Goal: Information Seeking & Learning: Learn about a topic

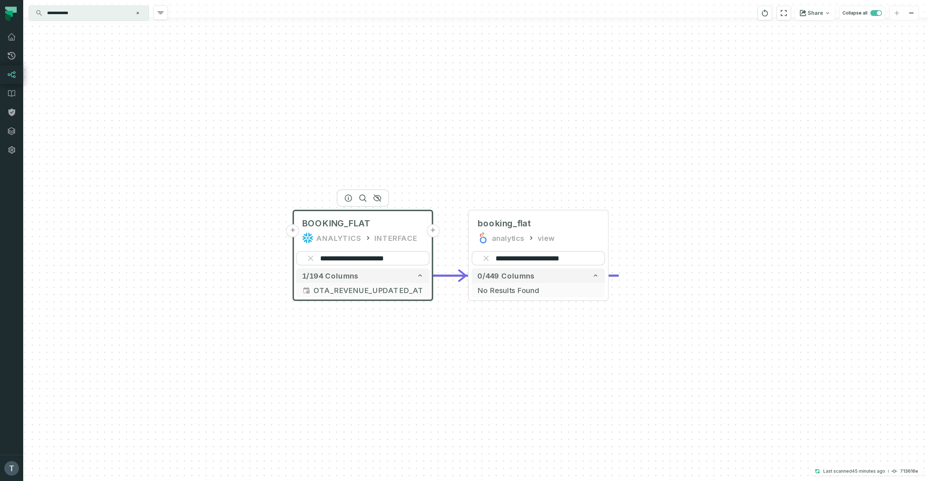
drag, startPoint x: 536, startPoint y: 180, endPoint x: 428, endPoint y: 175, distance: 108.4
click at [428, 175] on div "**********" at bounding box center [475, 240] width 904 height 481
click at [368, 260] on input "**********" at bounding box center [362, 258] width 133 height 14
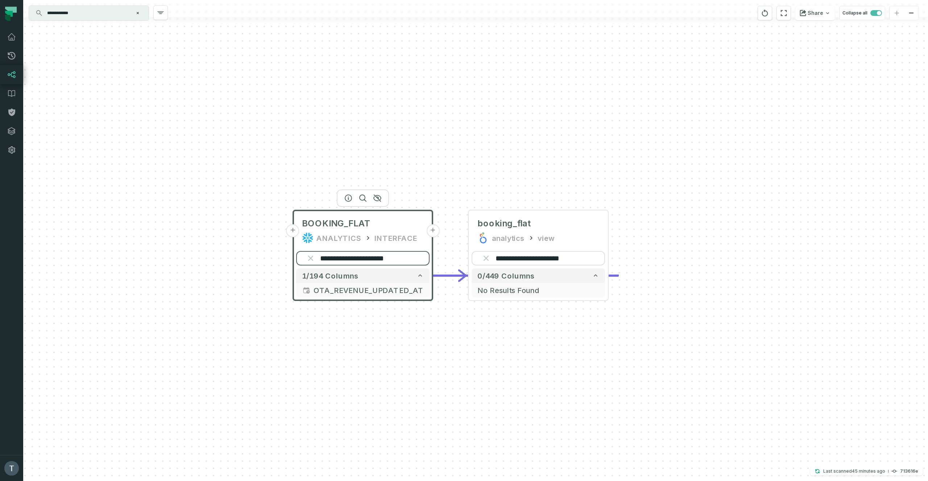
paste input "search"
type input "**********"
click at [526, 258] on input "**********" at bounding box center [537, 258] width 133 height 14
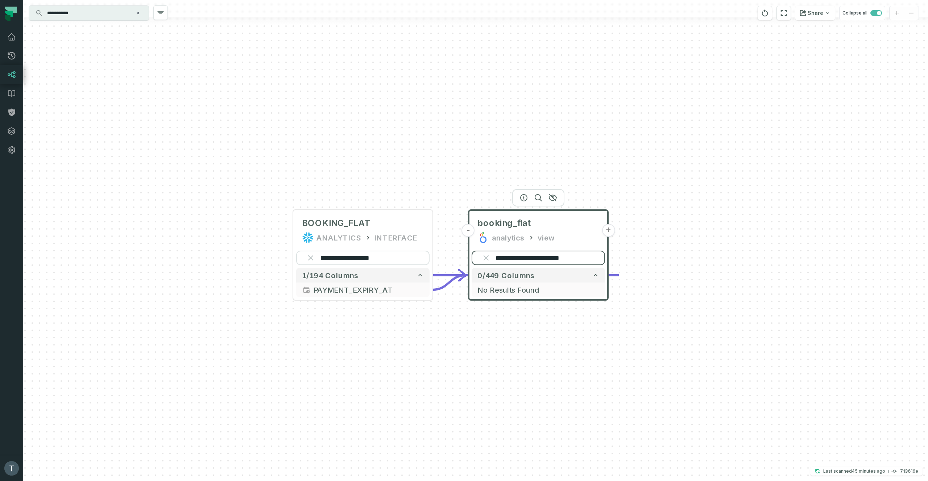
paste input "search"
type input "**********"
click at [488, 259] on icon "reset" at bounding box center [486, 258] width 6 height 6
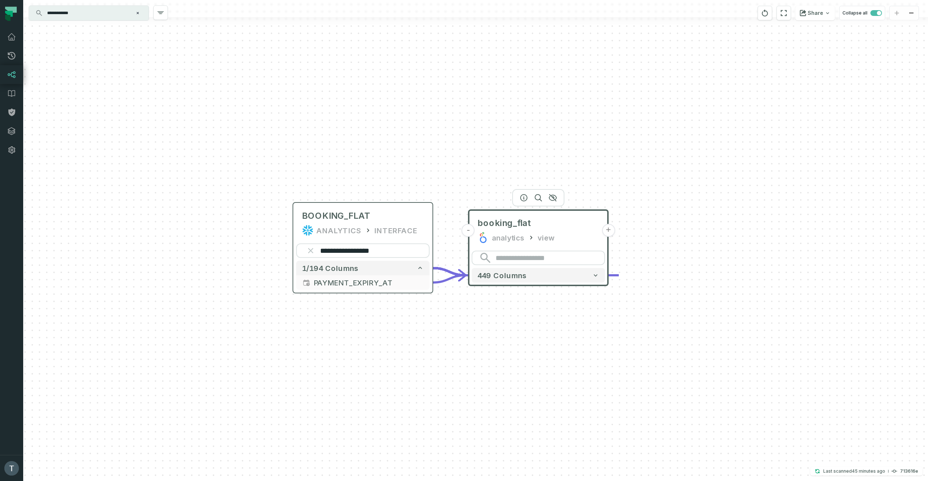
click at [311, 250] on icon "reset" at bounding box center [310, 251] width 4 height 4
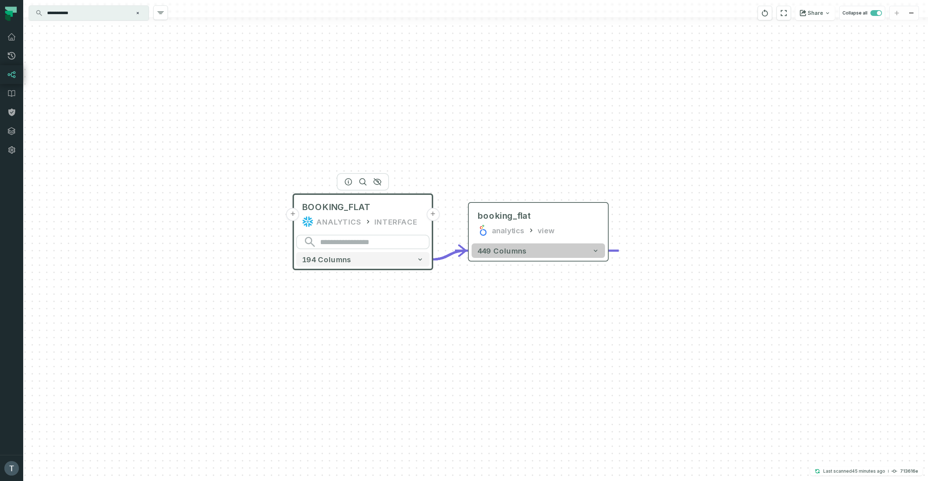
click at [596, 254] on icon "button" at bounding box center [595, 250] width 7 height 7
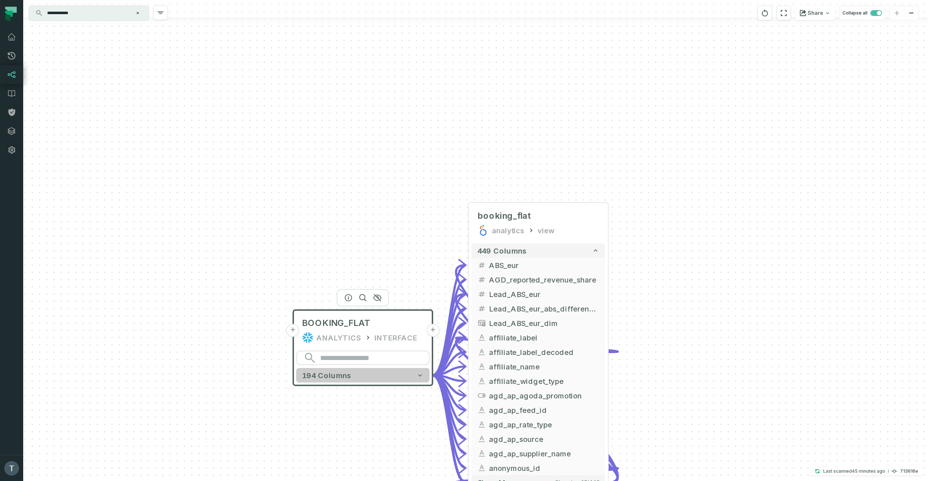
click at [416, 377] on button "194 columns" at bounding box center [362, 375] width 133 height 14
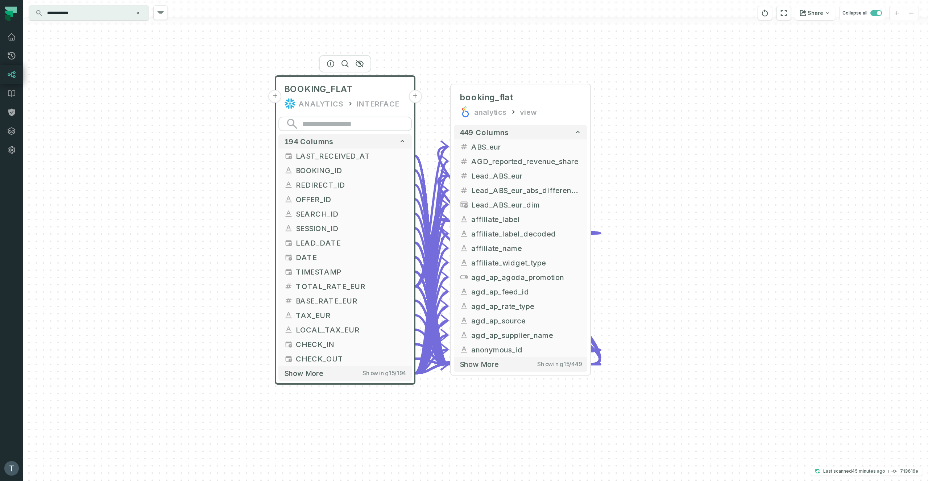
drag, startPoint x: 641, startPoint y: 347, endPoint x: 626, endPoint y: 152, distance: 196.2
click at [596, 152] on div "- booking_flat analytics view + 449 columns - ABS_eur + - AGD_reported_revenue_…" at bounding box center [475, 240] width 904 height 481
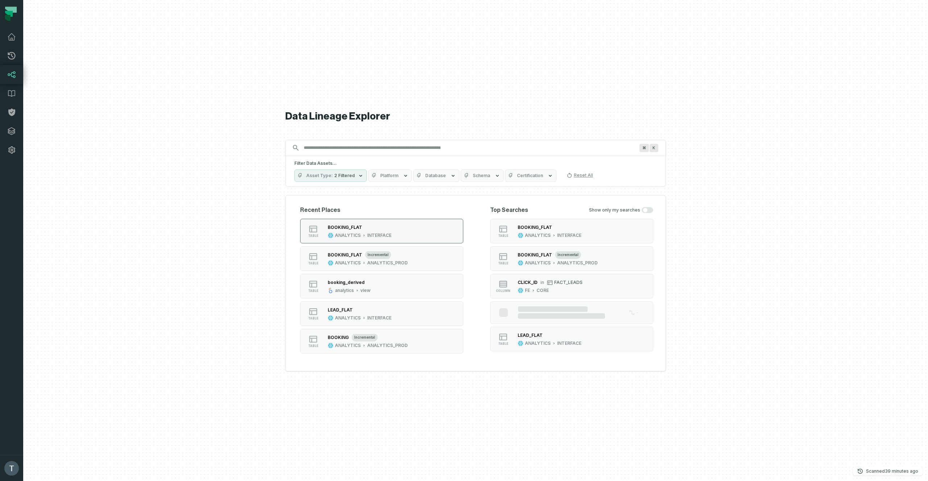
click at [362, 231] on div "BOOKING_FLAT ANALYTICS INTERFACE" at bounding box center [360, 231] width 70 height 14
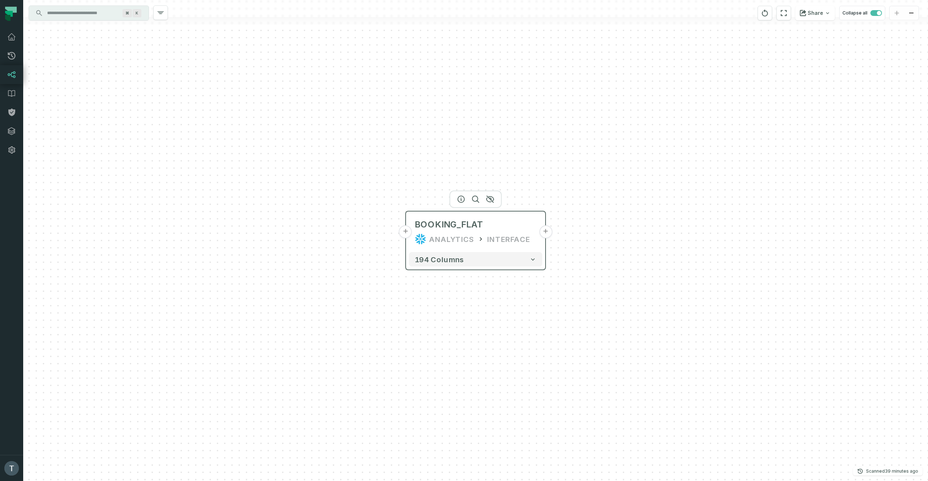
click at [546, 233] on button "+" at bounding box center [545, 231] width 13 height 13
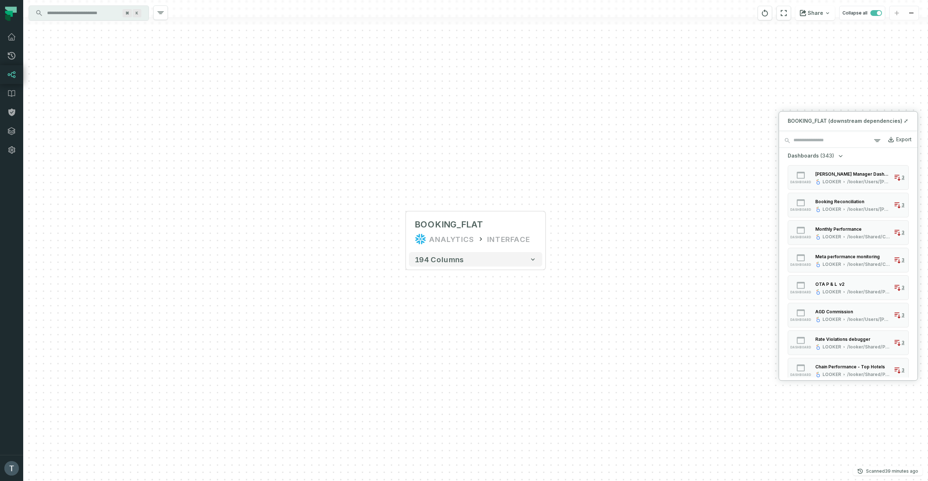
click at [93, 11] on input "Discovery Provider cmdk menu" at bounding box center [82, 13] width 79 height 12
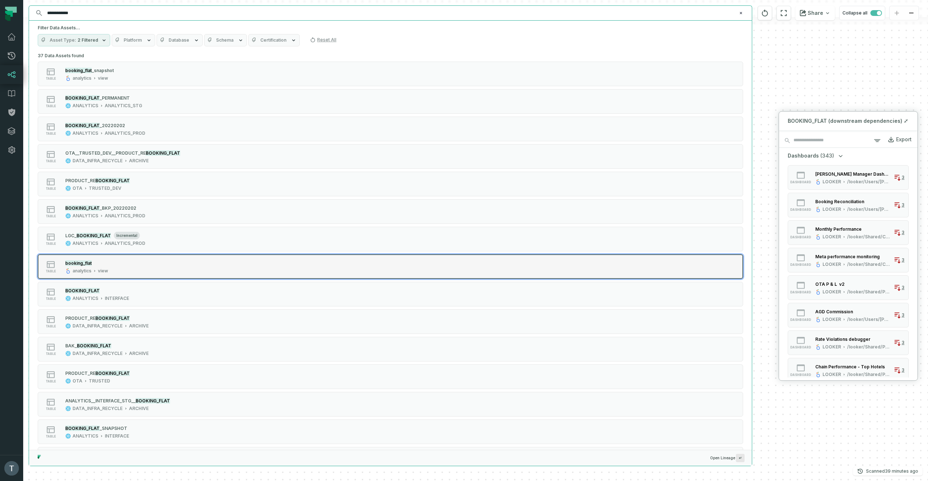
type input "**********"
click at [151, 264] on div "table booking_flat analytics view" at bounding box center [129, 266] width 181 height 14
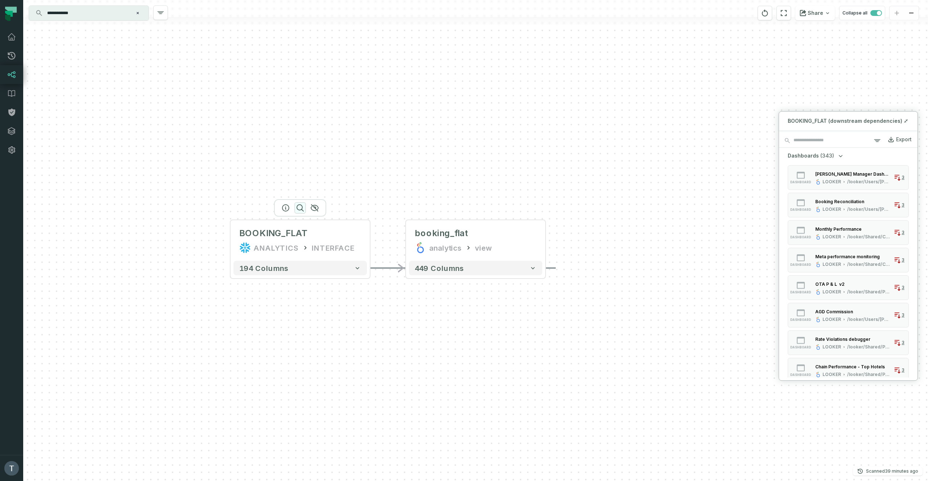
click at [303, 208] on icon "button" at bounding box center [300, 208] width 9 height 9
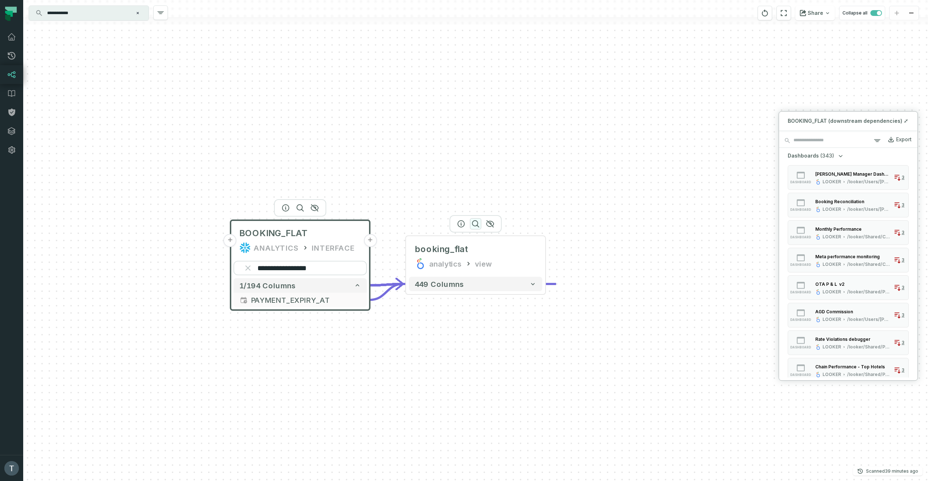
type input "**********"
click at [477, 224] on icon "button" at bounding box center [475, 224] width 7 height 7
click at [477, 224] on icon "button" at bounding box center [475, 223] width 7 height 7
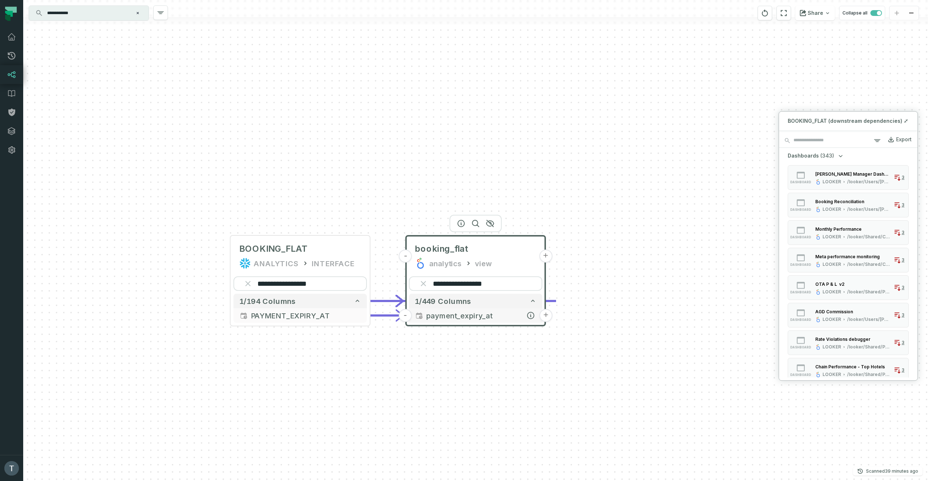
type input "**********"
click at [545, 315] on button "+" at bounding box center [545, 315] width 13 height 13
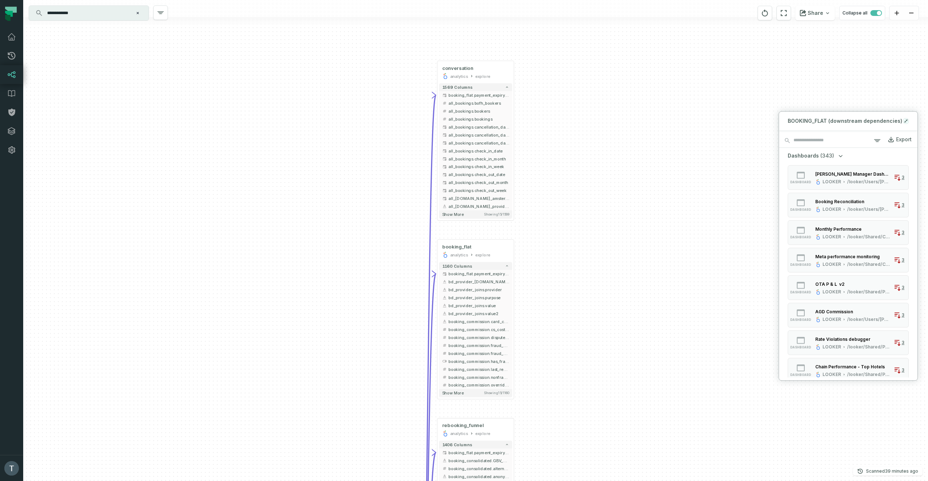
click at [596, 120] on icon at bounding box center [906, 119] width 1 height 1
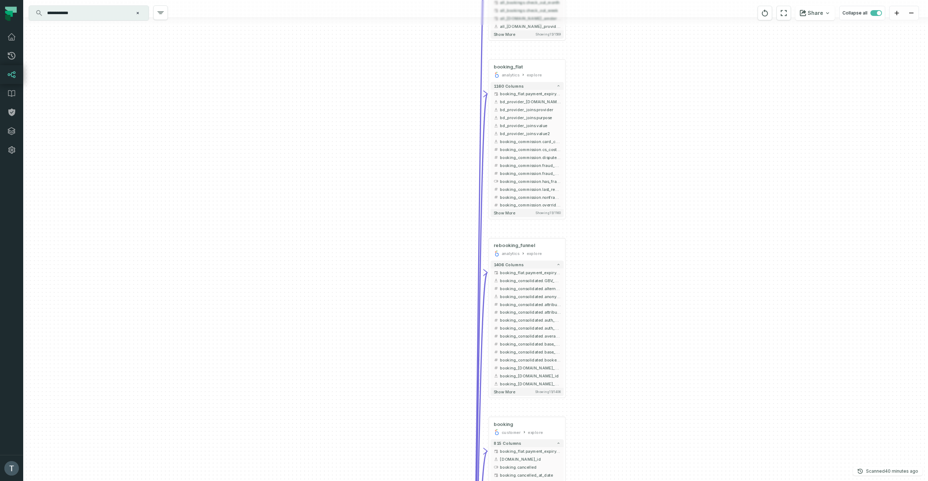
drag, startPoint x: 412, startPoint y: 155, endPoint x: 417, endPoint y: 233, distance: 78.1
click at [394, 212] on div "+ conversation analytics explore + 1569 columns - booking_flat.payment_expiry_a…" at bounding box center [475, 240] width 904 height 481
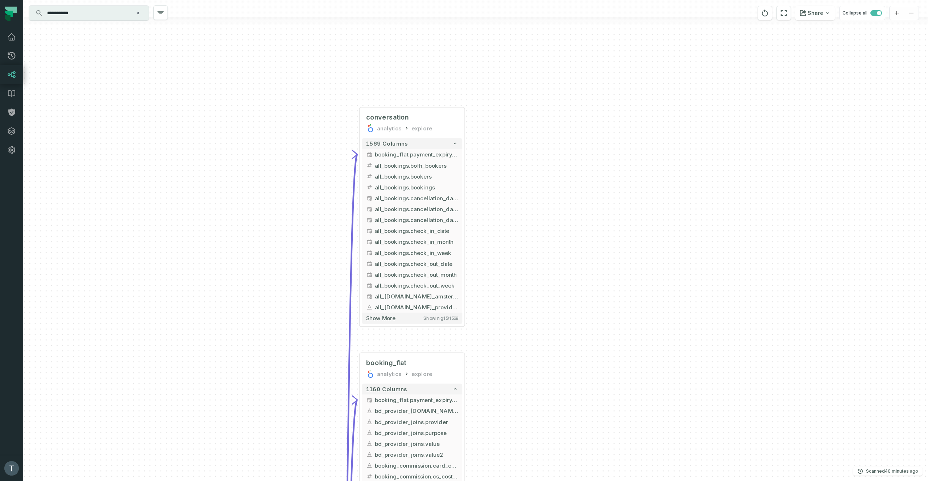
drag, startPoint x: 586, startPoint y: 297, endPoint x: 628, endPoint y: 397, distance: 108.5
click at [596, 397] on div "+ conversation analytics explore + 1569 columns - booking_flat.payment_expiry_a…" at bounding box center [475, 240] width 904 height 481
click at [0, 0] on icon "button" at bounding box center [0, 0] width 0 height 0
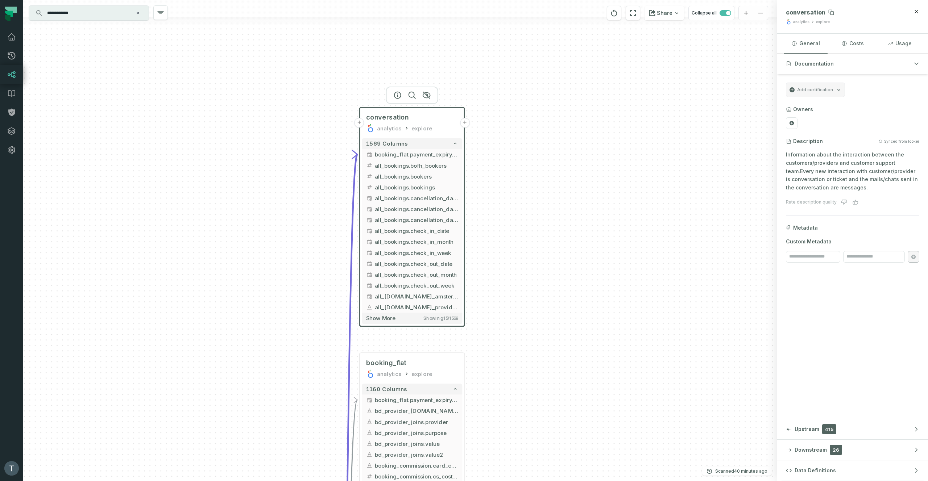
click at [596, 12] on span "conversation" at bounding box center [804, 12] width 39 height 7
copy span "conversation"
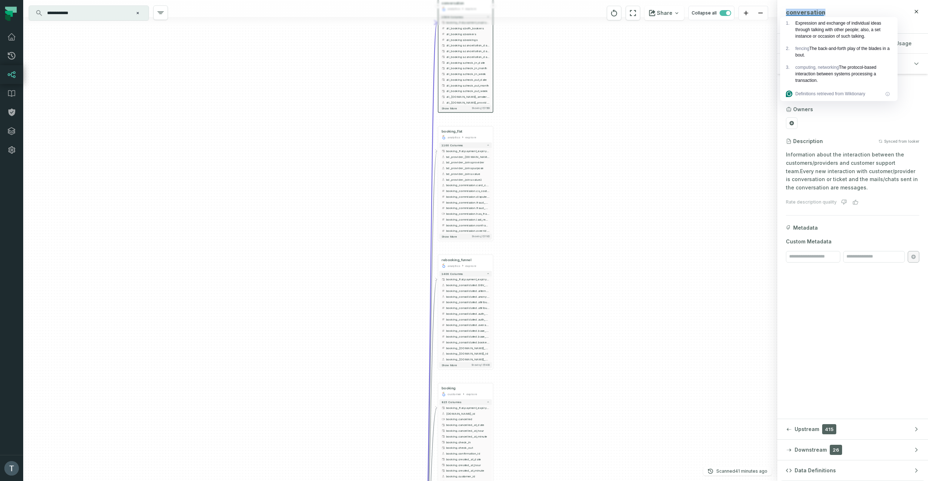
drag, startPoint x: 319, startPoint y: 203, endPoint x: 354, endPoint y: 211, distance: 35.4
click at [391, 71] on div "+ conversation analytics explore + 1569 columns - booking_flat.payment_expiry_a…" at bounding box center [400, 240] width 754 height 481
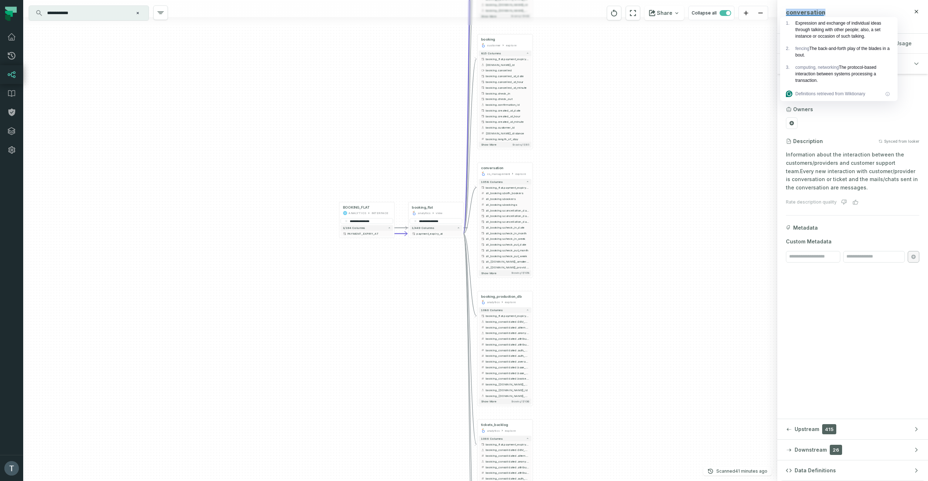
drag, startPoint x: 343, startPoint y: 142, endPoint x: 364, endPoint y: 164, distance: 30.0
click at [336, 23] on div "+ conversation analytics explore + 1569 columns - booking_flat.payment_expiry_a…" at bounding box center [400, 240] width 754 height 481
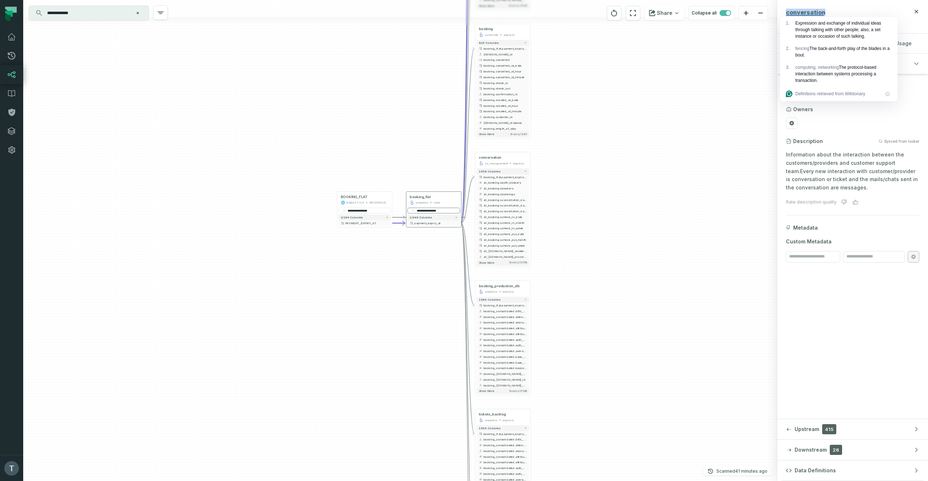
click at [432, 211] on input "**********" at bounding box center [433, 211] width 53 height 6
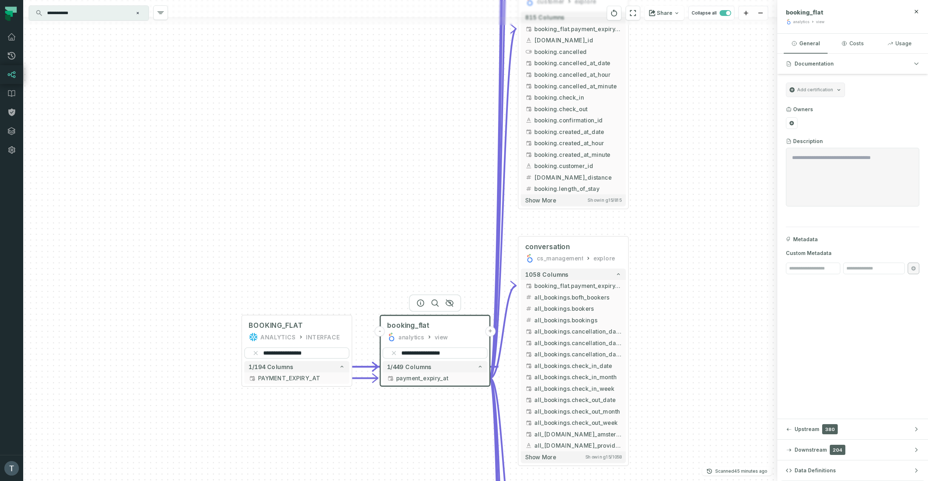
drag, startPoint x: 687, startPoint y: 113, endPoint x: 689, endPoint y: 156, distance: 42.4
click at [596, 330] on div "+ conversation analytics explore + 1569 columns - booking_flat.payment_expiry_a…" at bounding box center [400, 240] width 754 height 481
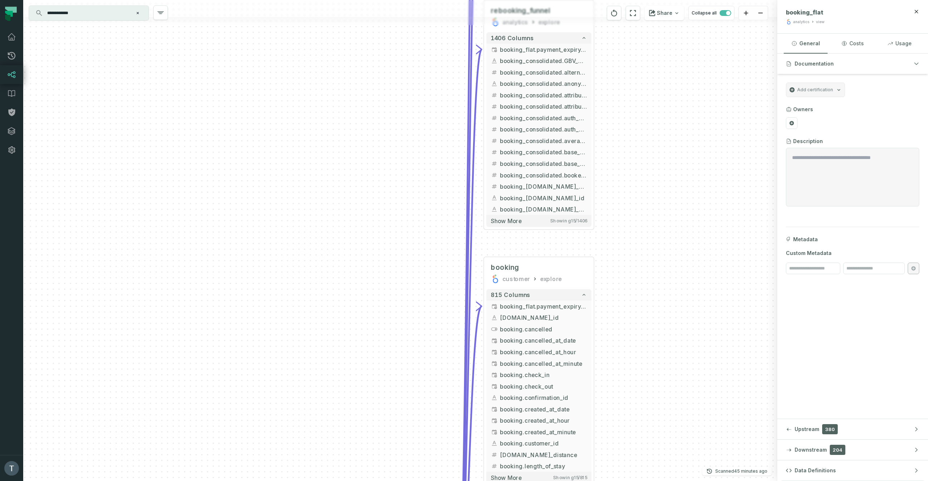
drag, startPoint x: 684, startPoint y: 285, endPoint x: 674, endPoint y: 189, distance: 96.3
click at [596, 332] on div "+ conversation analytics explore + 1569 columns - booking_flat.payment_expiry_a…" at bounding box center [400, 240] width 754 height 481
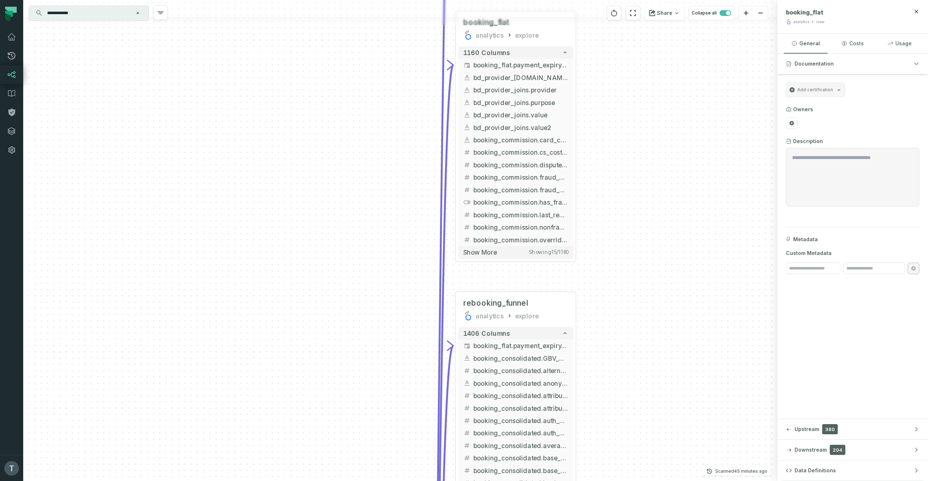
drag, startPoint x: 684, startPoint y: 138, endPoint x: 674, endPoint y: 388, distance: 249.8
click at [596, 416] on div "+ conversation analytics explore + 1569 columns - booking_flat.payment_expiry_a…" at bounding box center [400, 240] width 754 height 481
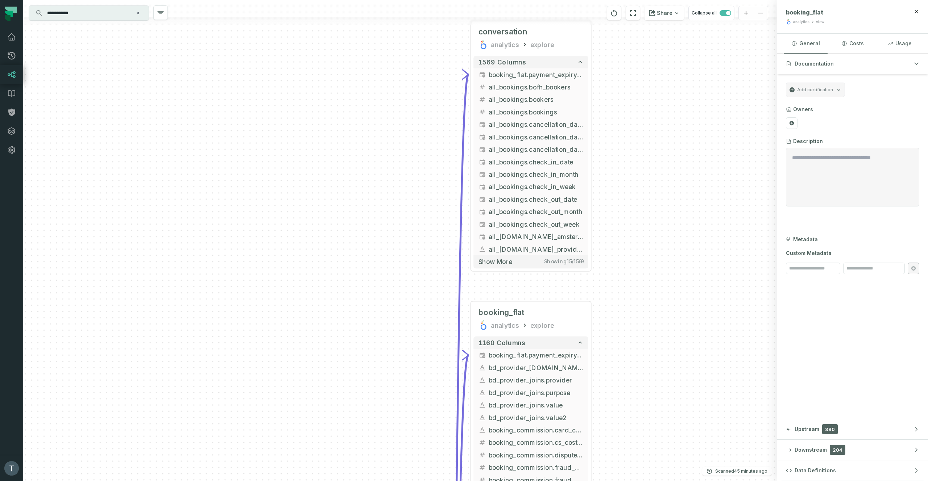
drag, startPoint x: 673, startPoint y: 143, endPoint x: 670, endPoint y: 310, distance: 167.1
click at [596, 425] on div "+ conversation analytics explore + 1569 columns - booking_flat.payment_expiry_a…" at bounding box center [400, 240] width 754 height 481
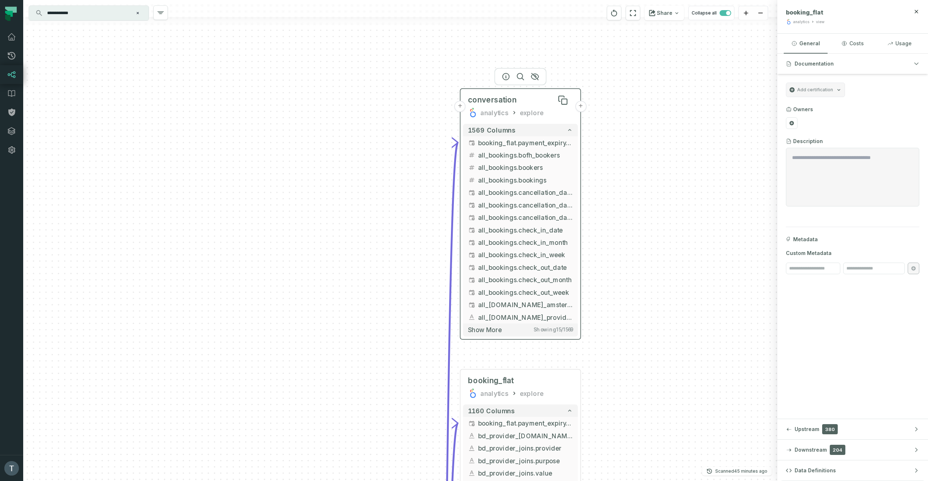
click at [537, 104] on div "conversation" at bounding box center [520, 100] width 105 height 10
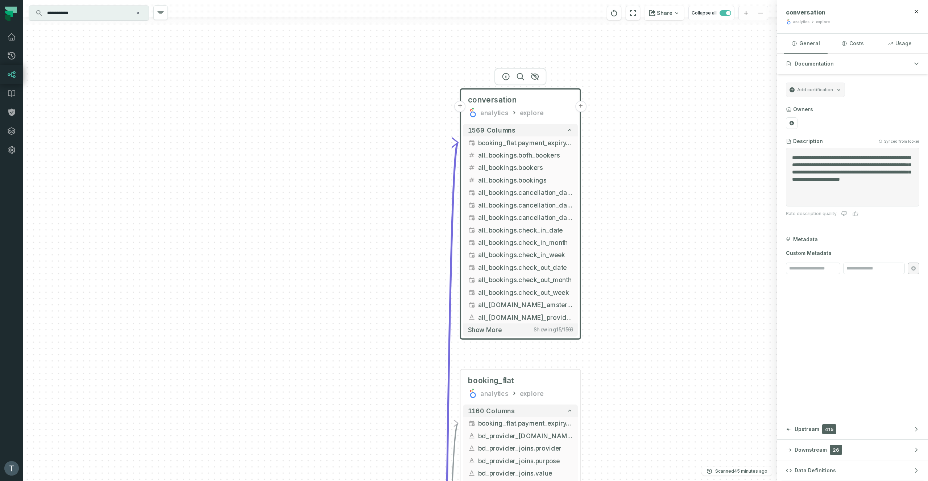
click at [596, 21] on icon at bounding box center [812, 22] width 4 height 4
click at [596, 42] on button "Usage" at bounding box center [899, 44] width 44 height 20
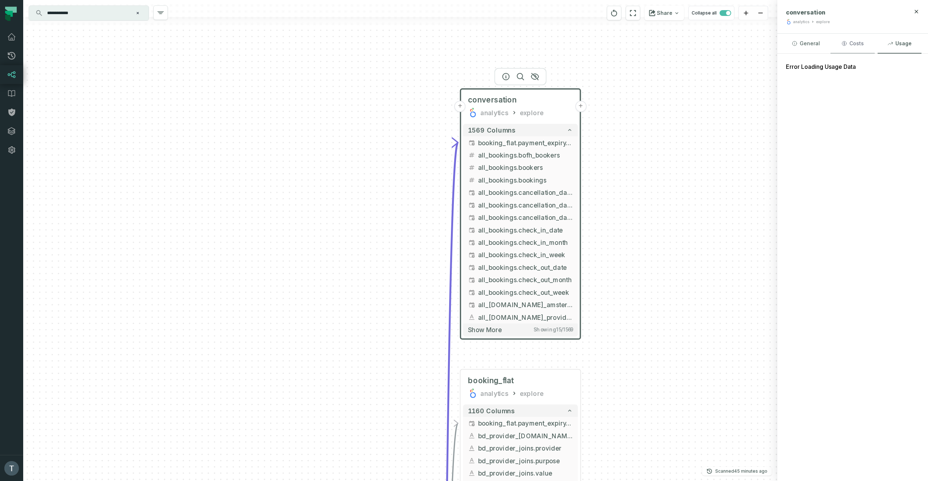
click at [596, 43] on button "Costs" at bounding box center [852, 44] width 44 height 20
click at [596, 43] on button "General" at bounding box center [805, 44] width 44 height 20
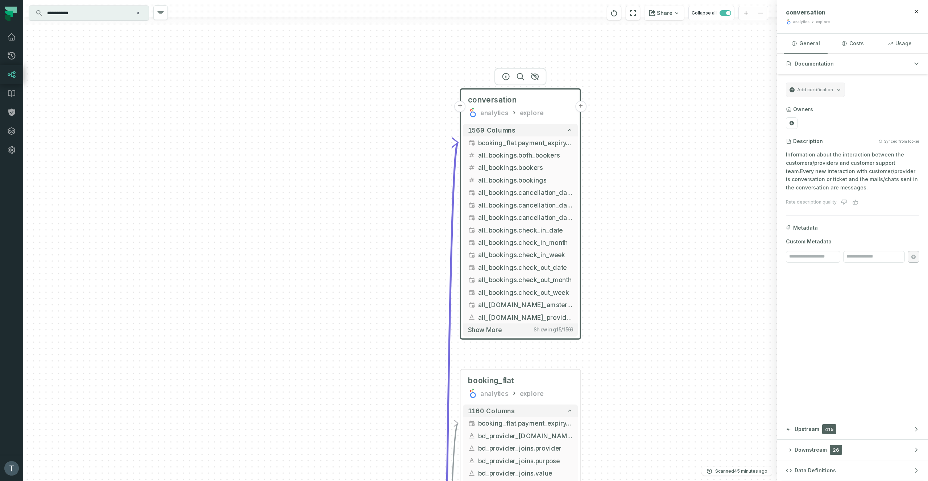
click at [582, 108] on button "+" at bounding box center [580, 106] width 11 height 11
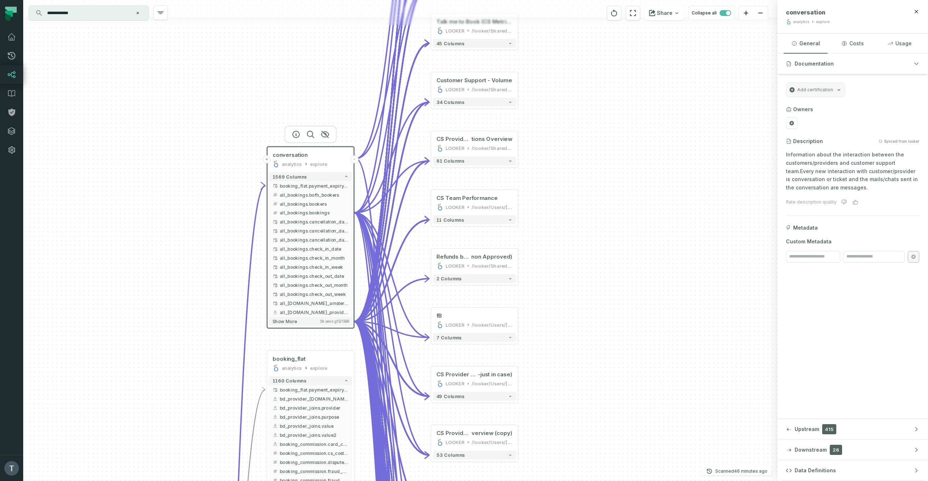
click at [356, 159] on button "-" at bounding box center [354, 159] width 8 height 8
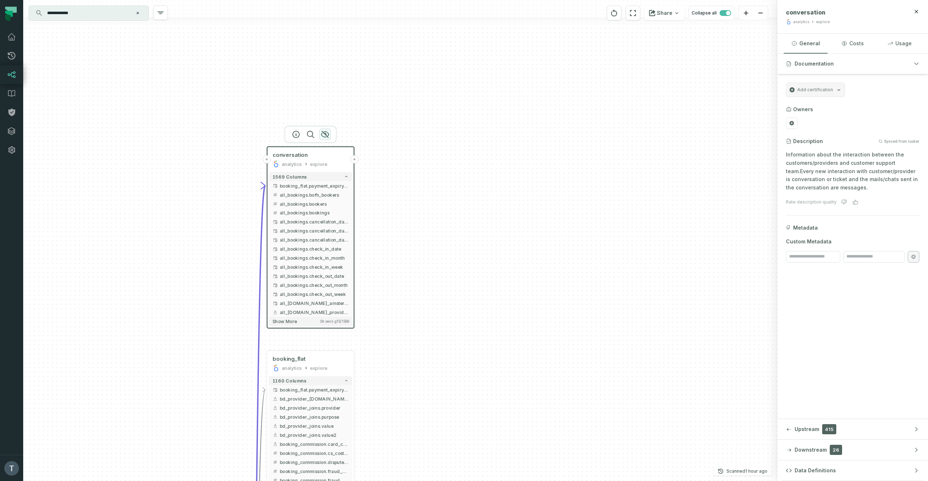
click at [325, 136] on icon "button" at bounding box center [325, 134] width 9 height 9
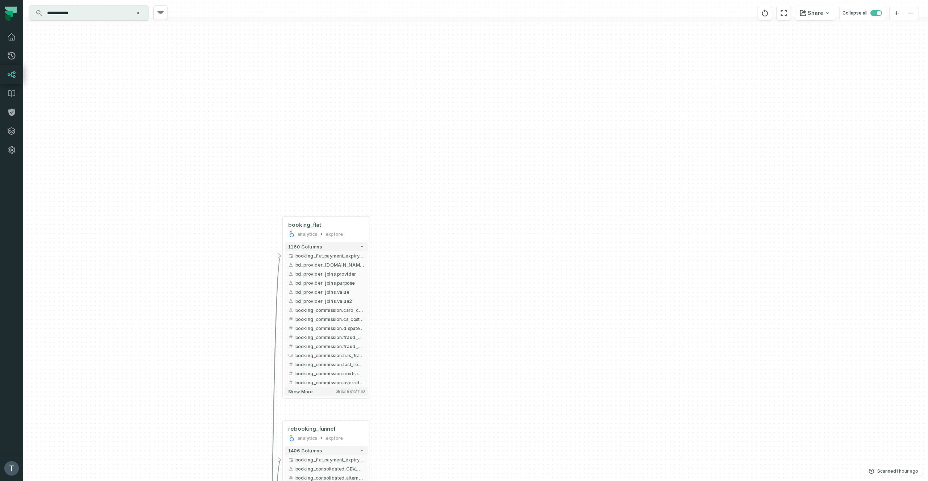
drag, startPoint x: 428, startPoint y: 209, endPoint x: 428, endPoint y: 221, distance: 12.0
click at [428, 191] on div "+ booking_flat analytics explore + 1160 columns - booking_flat.payment_expiry_a…" at bounding box center [475, 240] width 904 height 481
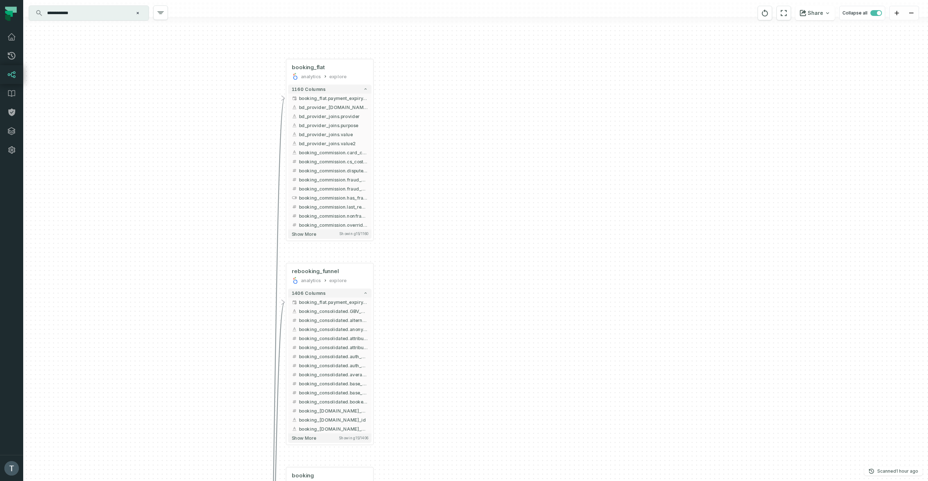
drag, startPoint x: 453, startPoint y: 199, endPoint x: 403, endPoint y: 59, distance: 147.7
click at [453, 183] on div "+ booking_flat analytics explore + 1160 columns - booking_flat.payment_expiry_a…" at bounding box center [475, 240] width 904 height 481
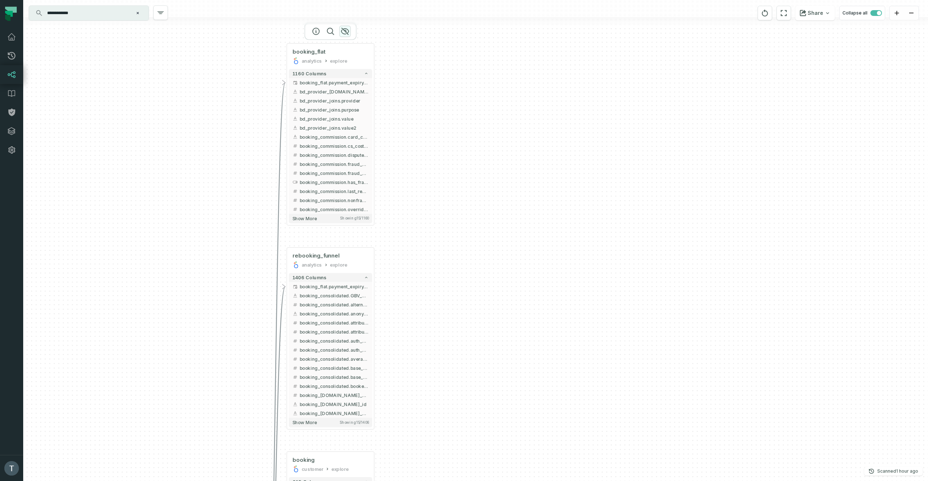
click at [344, 32] on icon "button" at bounding box center [345, 31] width 9 height 9
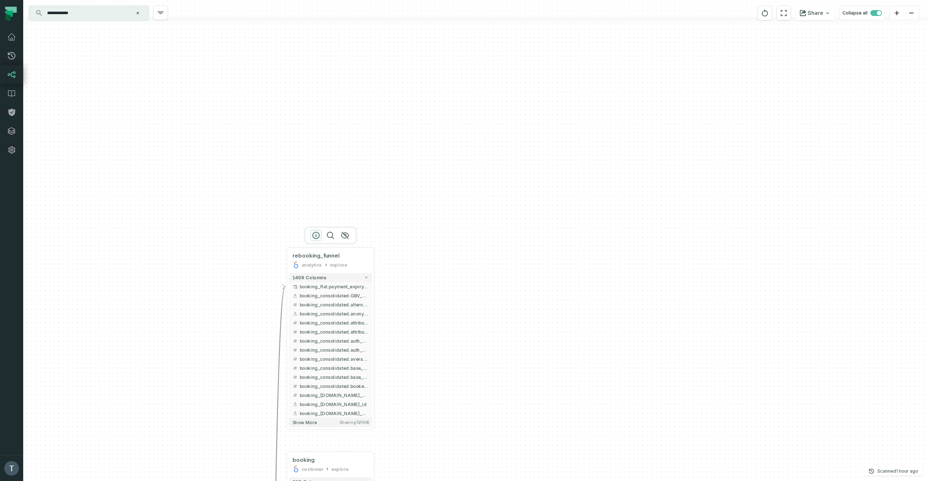
click at [313, 235] on icon "button" at bounding box center [316, 235] width 9 height 9
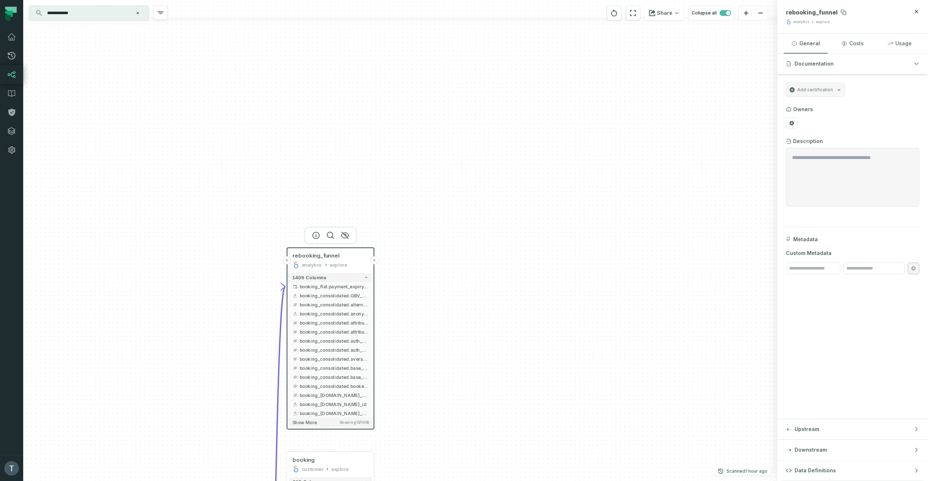
click at [596, 14] on span "rebooking_funnel" at bounding box center [811, 12] width 52 height 7
copy span "rebooking_funnel"
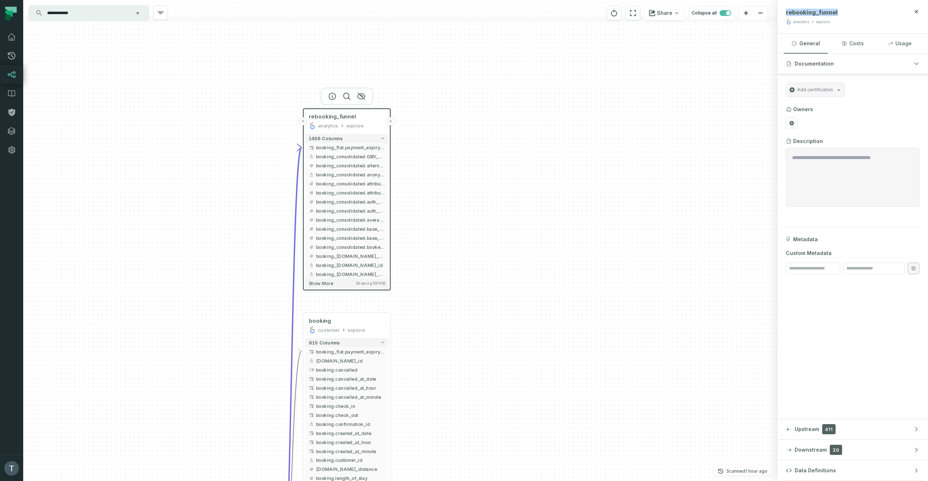
drag, startPoint x: 476, startPoint y: 293, endPoint x: 494, endPoint y: 168, distance: 126.3
click at [492, 152] on div "+ rebooking_funnel analytics explore + 1406 columns - booking_flat.payment_expi…" at bounding box center [400, 240] width 754 height 481
drag, startPoint x: 505, startPoint y: 330, endPoint x: 508, endPoint y: 179, distance: 151.8
click at [531, 133] on div "+ rebooking_funnel analytics explore + 1406 columns - booking_flat.payment_expi…" at bounding box center [400, 240] width 754 height 481
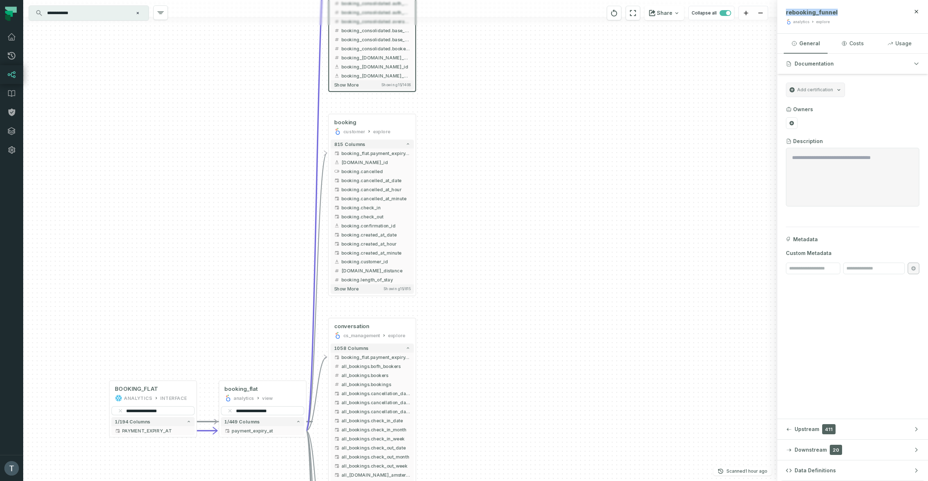
click at [476, 363] on div "+ rebooking_funnel analytics explore + 1406 columns - booking_flat.payment_expi…" at bounding box center [400, 240] width 754 height 481
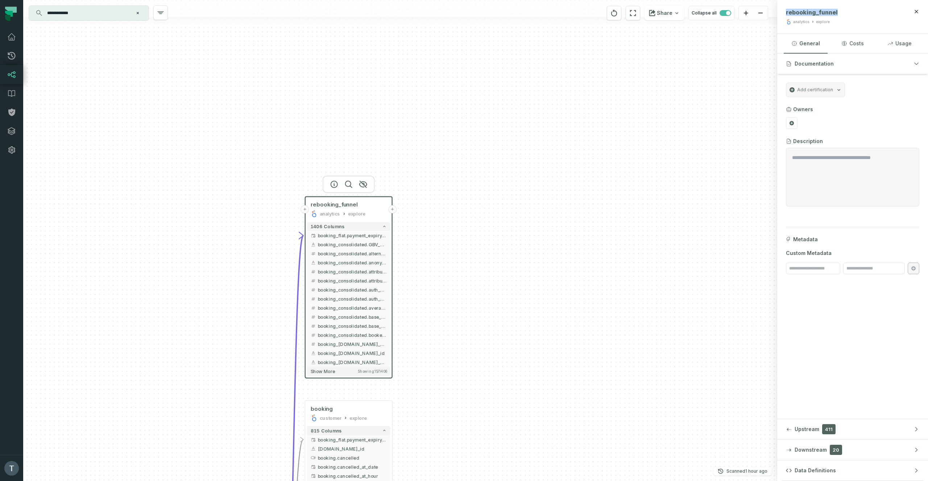
drag, startPoint x: 517, startPoint y: 195, endPoint x: 513, endPoint y: 196, distance: 4.1
click at [513, 196] on div "+ rebooking_funnel analytics explore + 1406 columns - booking_flat.payment_expi…" at bounding box center [400, 240] width 754 height 481
click at [365, 186] on icon "button" at bounding box center [363, 184] width 9 height 9
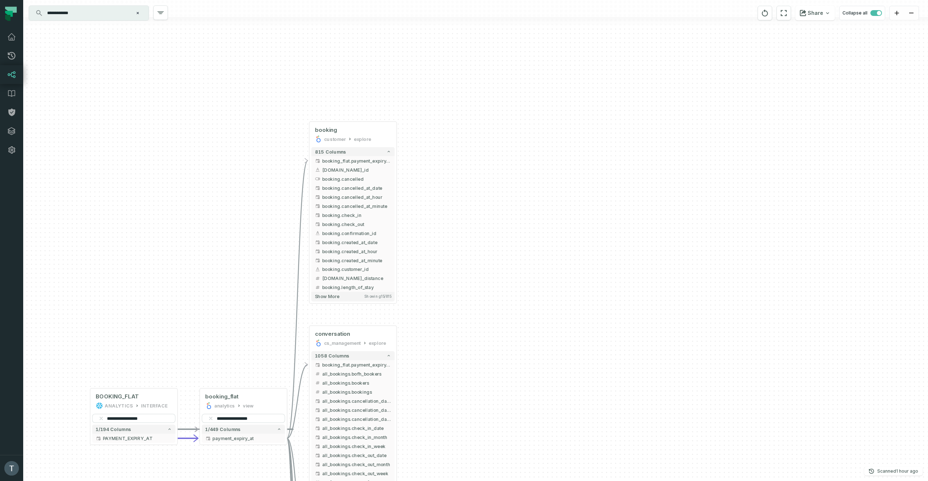
drag, startPoint x: 456, startPoint y: 205, endPoint x: 460, endPoint y: 60, distance: 145.3
click at [460, 60] on div "+ booking customer explore + 815 columns - booking_flat.payment_expiry_at + [DO…" at bounding box center [475, 240] width 904 height 481
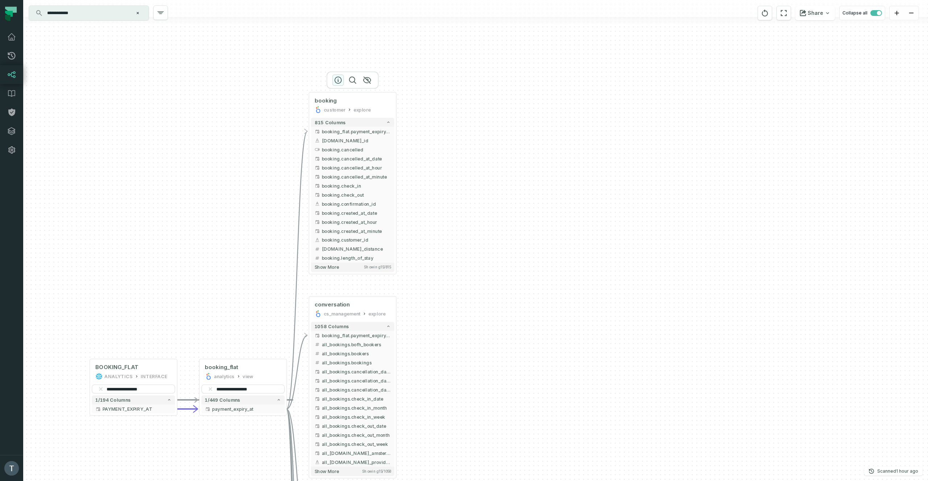
click at [338, 79] on icon "button" at bounding box center [338, 80] width 9 height 9
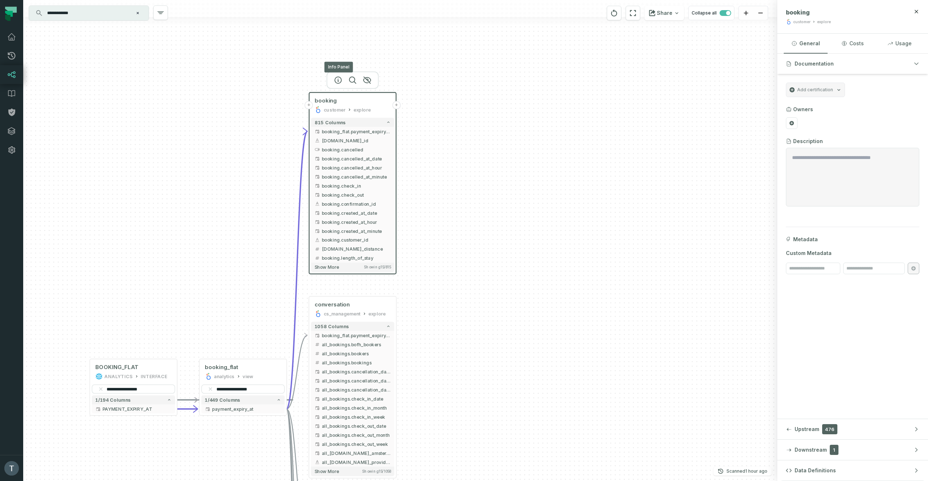
click at [596, 22] on div "explore" at bounding box center [824, 21] width 14 height 5
click at [596, 22] on div at bounding box center [822, 22] width 13 height 4
click at [596, 20] on header "booking customer explore" at bounding box center [852, 17] width 151 height 34
click at [596, 46] on button "Costs" at bounding box center [852, 44] width 44 height 20
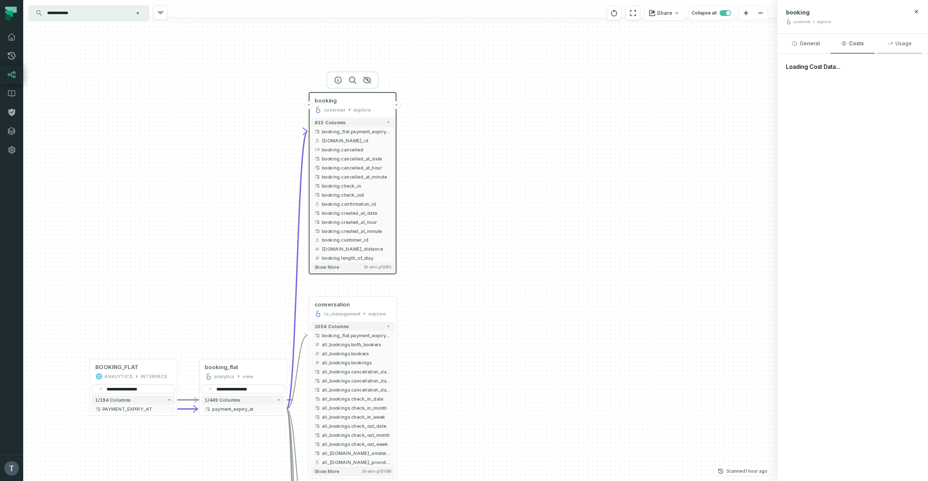
click at [596, 46] on button "Usage" at bounding box center [899, 44] width 44 height 20
click at [596, 44] on button "General" at bounding box center [805, 44] width 44 height 20
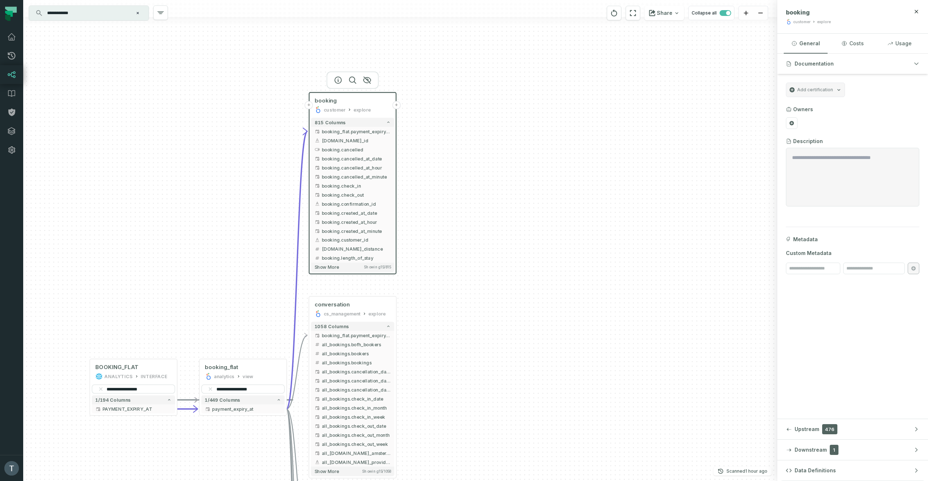
click at [353, 113] on div "booking customer explore" at bounding box center [352, 105] width 83 height 22
click at [596, 14] on icon at bounding box center [815, 13] width 3 height 3
click at [367, 80] on icon "button" at bounding box center [366, 80] width 7 height 7
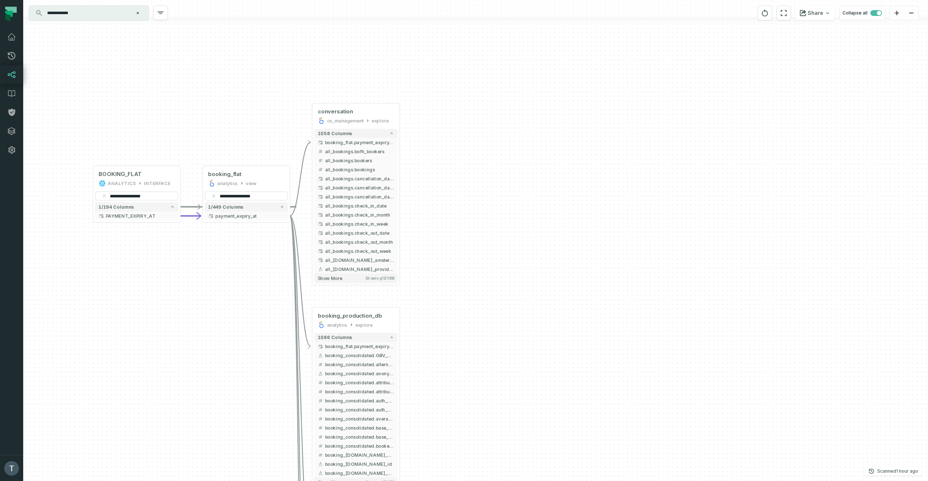
drag, startPoint x: 504, startPoint y: 188, endPoint x: 510, endPoint y: 82, distance: 106.7
click at [510, 82] on div "+ conversation cs_management explore + 1058 columns - booking_flat.payment_expi…" at bounding box center [475, 240] width 904 height 481
click at [353, 116] on div "conversation cs_management explore" at bounding box center [355, 116] width 83 height 22
click at [365, 123] on div "cs_management explore" at bounding box center [356, 120] width 76 height 7
click at [343, 92] on icon "button" at bounding box center [341, 91] width 9 height 9
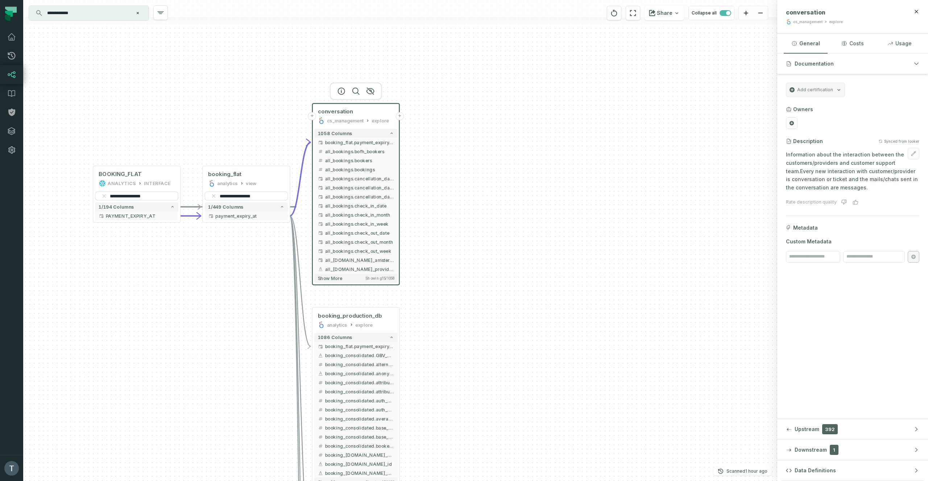
click at [596, 172] on p "Information about the interaction between the customers/providers and customer …" at bounding box center [851, 171] width 133 height 41
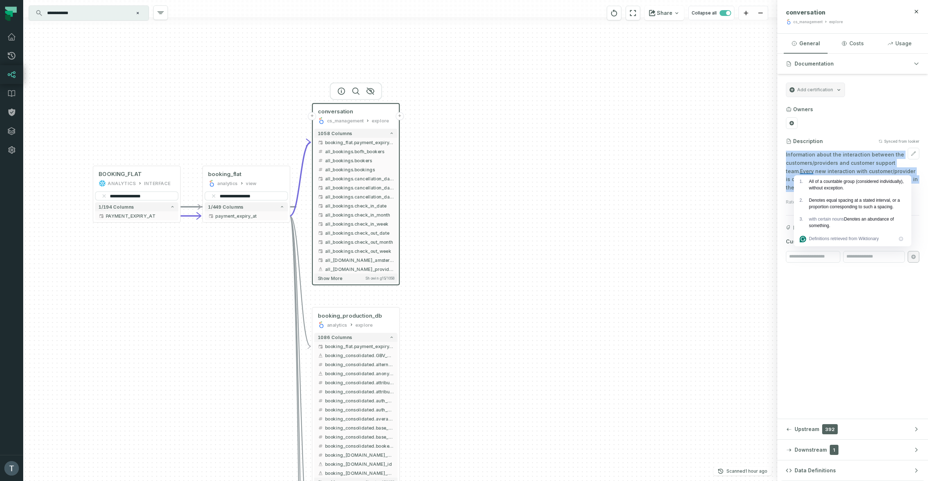
copy div "Information about the interaction between the customers/providers and customer …"
click at [370, 91] on icon "button" at bounding box center [370, 91] width 9 height 9
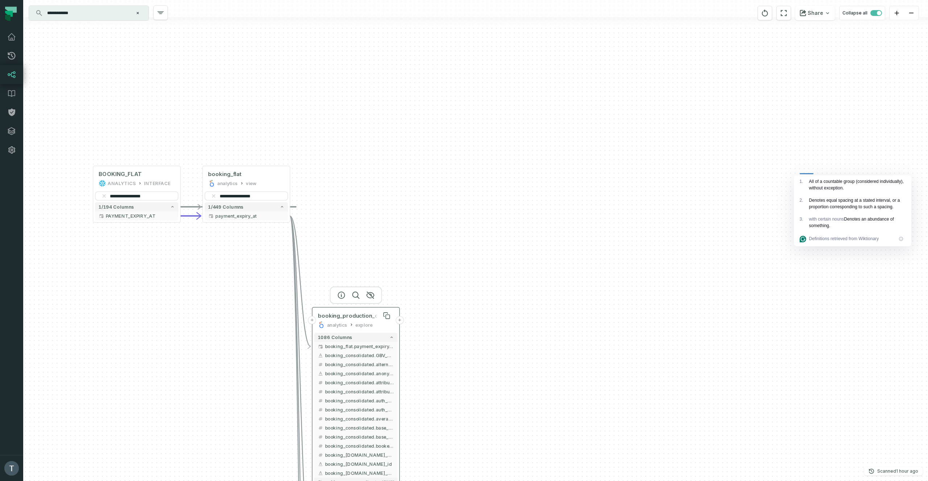
click at [343, 318] on span "booking_production_db" at bounding box center [350, 315] width 64 height 7
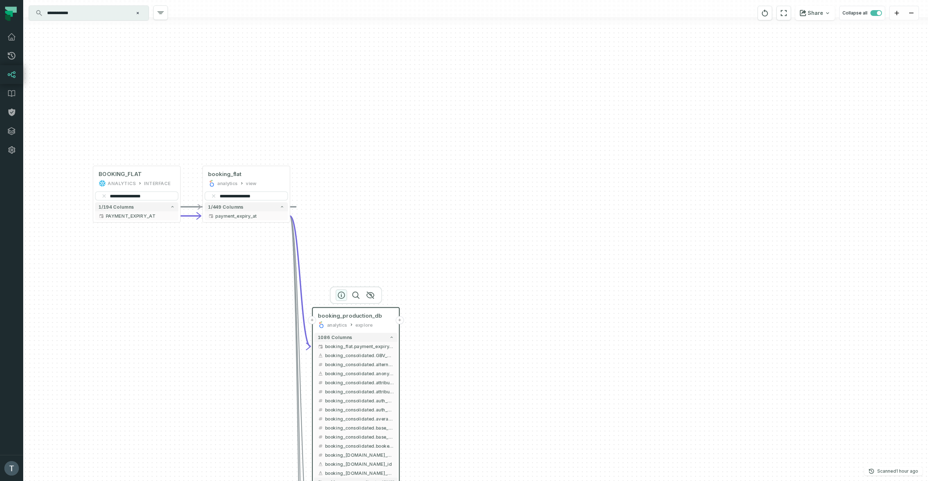
click at [344, 295] on icon "button" at bounding box center [341, 295] width 7 height 7
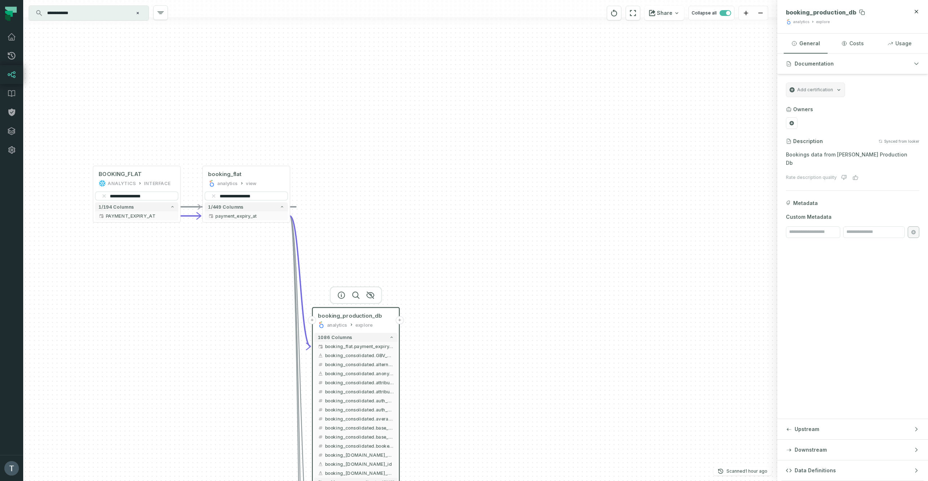
click at [596, 13] on span "booking_production_db" at bounding box center [820, 12] width 70 height 7
copy span "booking_production_db"
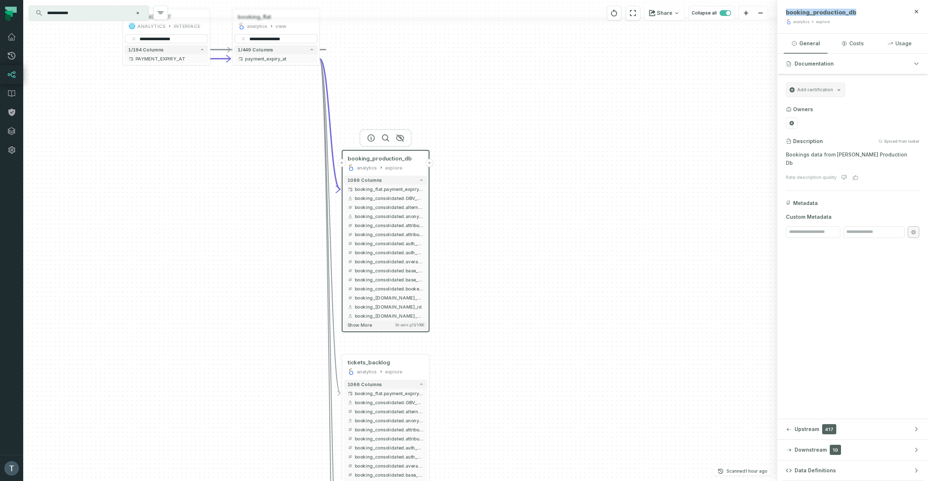
drag, startPoint x: 473, startPoint y: 146, endPoint x: 477, endPoint y: 124, distance: 22.5
click at [477, 124] on div "+ booking_production_db analytics explore + 1086 columns - booking_flat.payment…" at bounding box center [400, 240] width 754 height 481
click at [373, 138] on icon "button" at bounding box center [371, 138] width 9 height 9
click at [596, 14] on span "booking_production_db" at bounding box center [820, 12] width 70 height 7
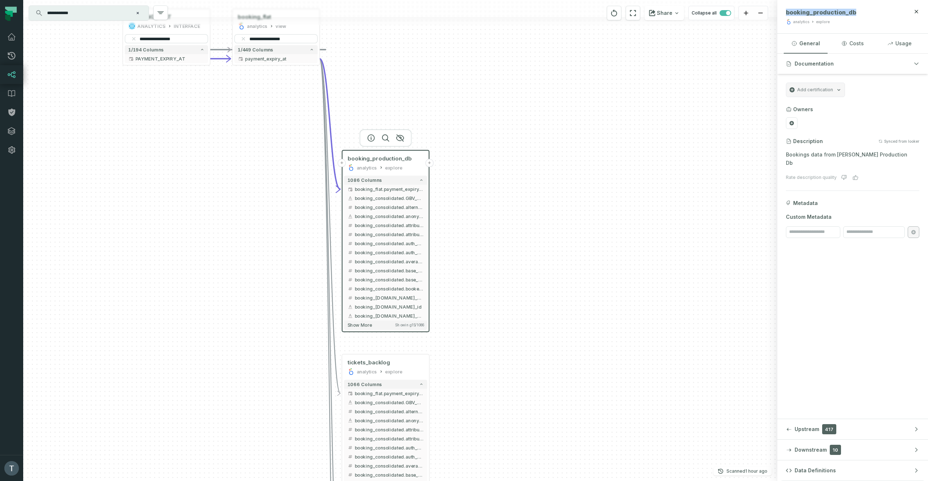
drag, startPoint x: 511, startPoint y: 121, endPoint x: 521, endPoint y: 85, distance: 36.8
click at [520, 73] on div "+ booking_production_db analytics explore + 1086 columns - booking_flat.payment…" at bounding box center [400, 240] width 754 height 481
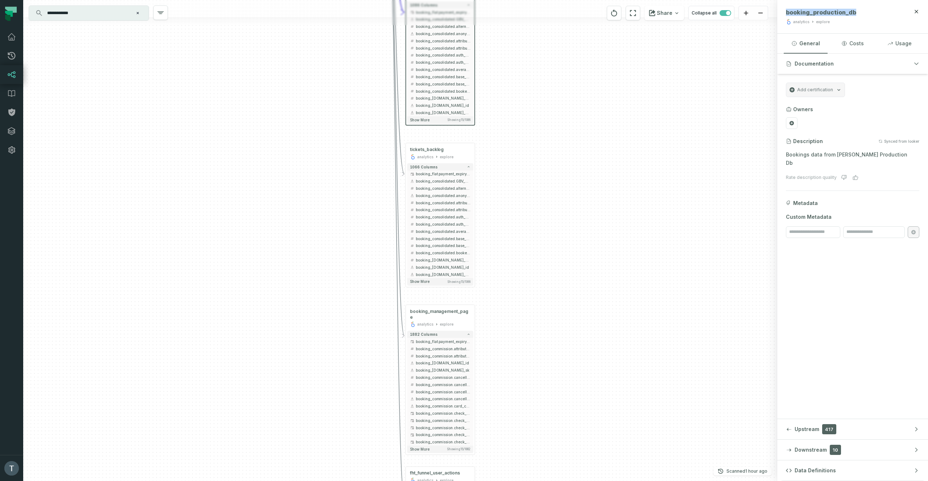
drag, startPoint x: 529, startPoint y: 361, endPoint x: 547, endPoint y: 325, distance: 40.0
click at [528, 422] on div "+ booking_production_db analytics explore + 1086 columns - booking_flat.payment…" at bounding box center [400, 240] width 754 height 481
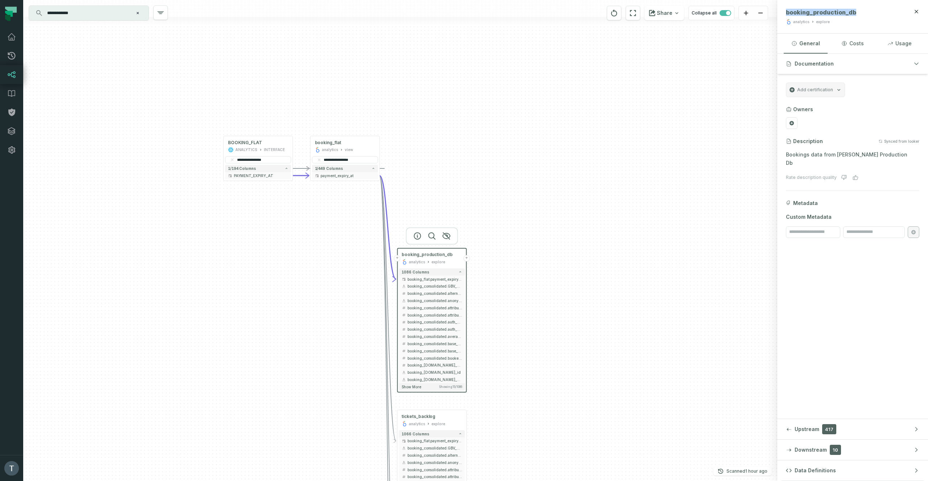
drag, startPoint x: 547, startPoint y: 398, endPoint x: 560, endPoint y: 326, distance: 72.6
click at [547, 404] on div "+ booking_production_db analytics explore + 1086 columns - booking_flat.payment…" at bounding box center [400, 240] width 754 height 481
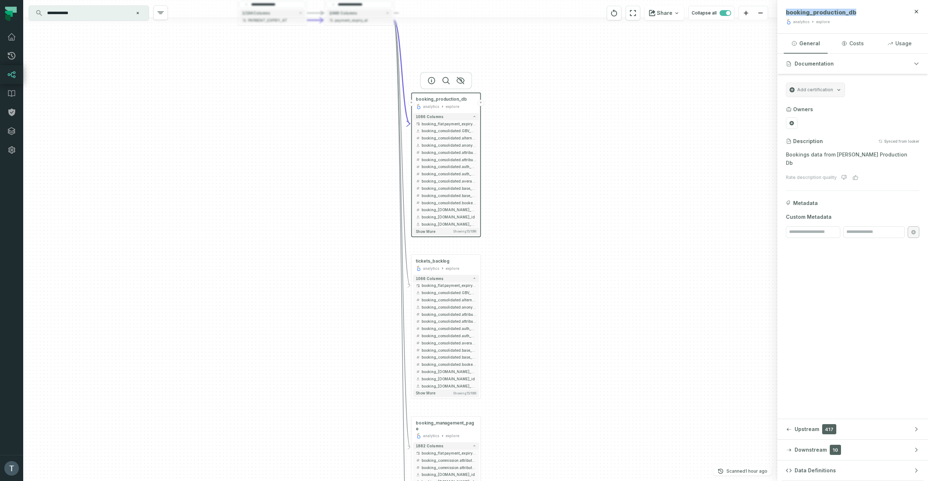
drag, startPoint x: 561, startPoint y: 192, endPoint x: 568, endPoint y: 149, distance: 44.1
click at [568, 149] on div "+ booking_production_db analytics explore + 1086 columns - booking_flat.payment…" at bounding box center [400, 240] width 754 height 481
drag, startPoint x: 198, startPoint y: 89, endPoint x: 190, endPoint y: 191, distance: 102.5
click at [189, 192] on div "+ booking_production_db analytics explore + 1086 columns - booking_flat.payment…" at bounding box center [400, 240] width 754 height 481
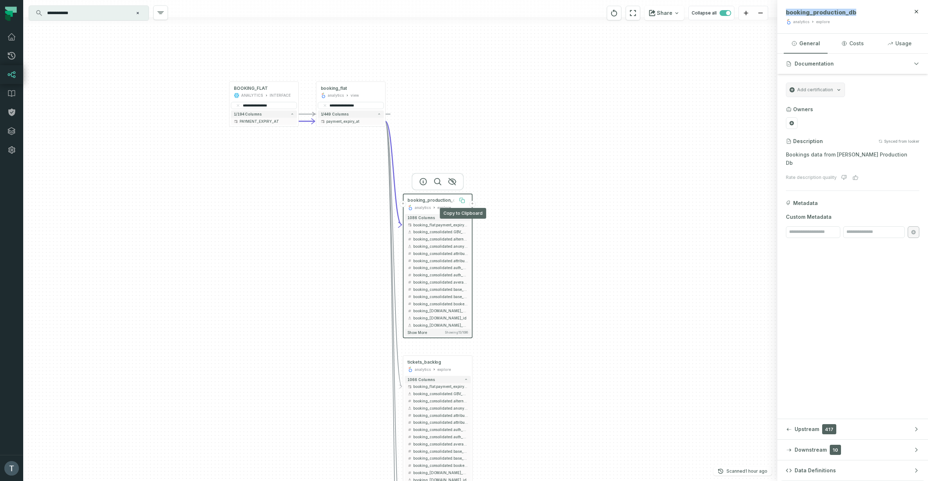
click at [462, 203] on icon at bounding box center [462, 201] width 3 height 3
click at [451, 181] on icon "button" at bounding box center [451, 181] width 9 height 9
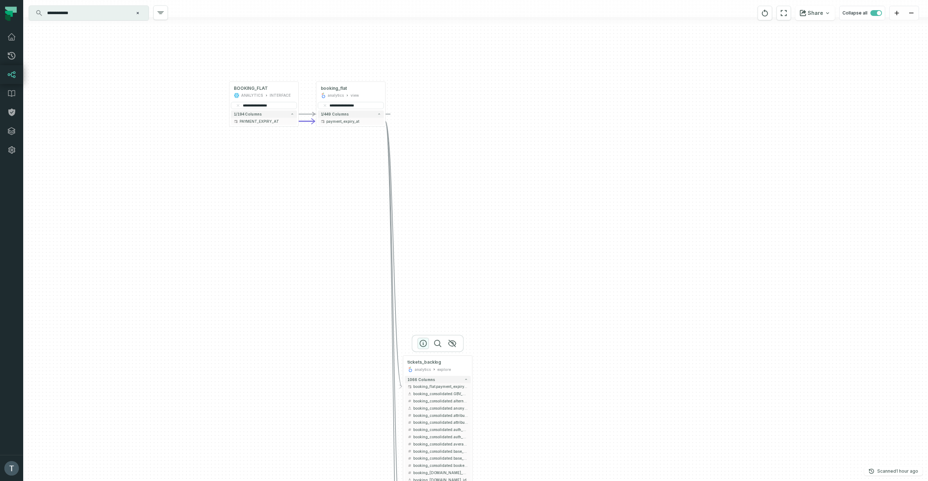
click at [422, 339] on icon "button" at bounding box center [422, 343] width 9 height 9
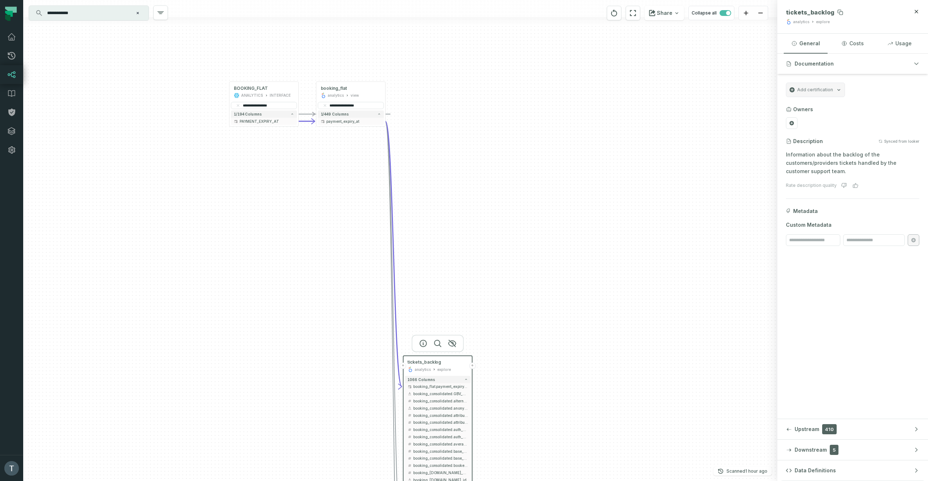
click at [596, 13] on span "tickets_backlog" at bounding box center [809, 12] width 49 height 7
copy span "tickets_backlog"
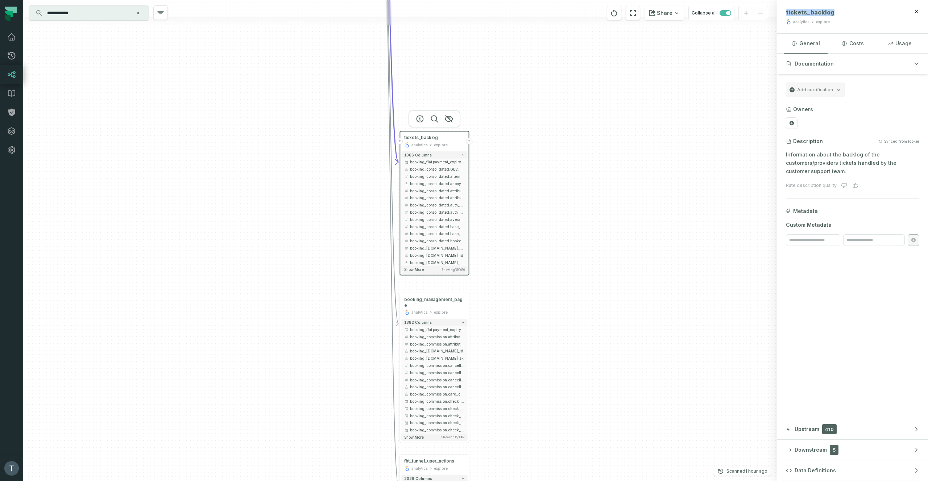
drag, startPoint x: 550, startPoint y: 251, endPoint x: 549, endPoint y: 129, distance: 122.8
click at [549, 129] on div "+ tickets_backlog analytics explore + 1066 columns - booking_flat.payment_expir…" at bounding box center [400, 240] width 754 height 481
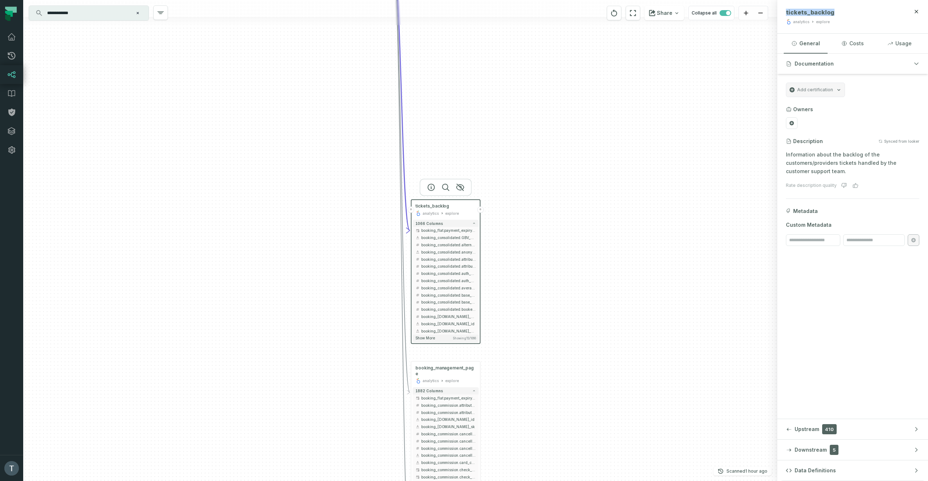
drag, startPoint x: 515, startPoint y: 155, endPoint x: 527, endPoint y: 226, distance: 72.4
click at [527, 226] on div "+ tickets_backlog analytics explore + 1066 columns - booking_flat.payment_expir…" at bounding box center [400, 240] width 754 height 481
click at [461, 191] on icon "button" at bounding box center [460, 190] width 7 height 7
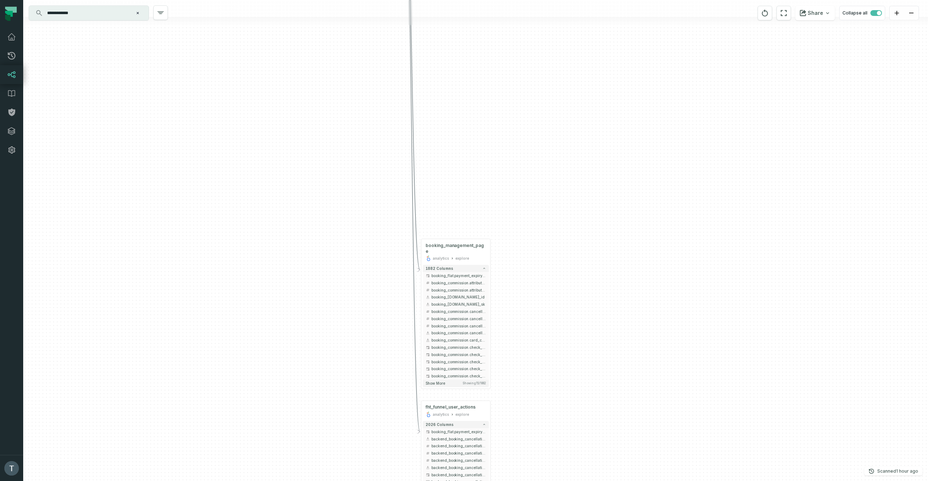
drag, startPoint x: 528, startPoint y: 286, endPoint x: 530, endPoint y: 207, distance: 79.7
click at [530, 207] on div "+ booking_management_page analytics explore + 1882 columns - booking_flat.payme…" at bounding box center [475, 240] width 904 height 481
click at [444, 217] on icon "button" at bounding box center [441, 217] width 7 height 7
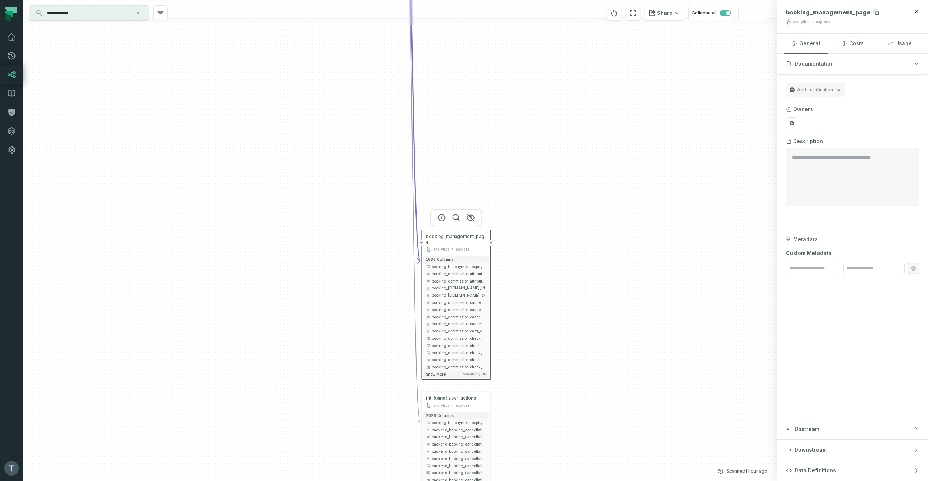
click at [596, 14] on span "booking_management_page" at bounding box center [827, 12] width 84 height 7
copy span "booking_management_page"
